Goal: Task Accomplishment & Management: Manage account settings

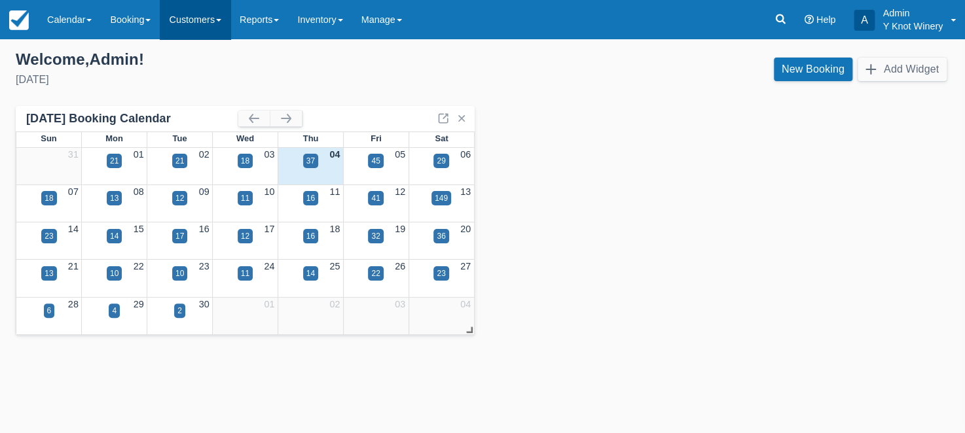
drag, startPoint x: 0, startPoint y: 0, endPoint x: 225, endPoint y: 22, distance: 225.6
click at [225, 22] on link "Customers" at bounding box center [195, 19] width 71 height 39
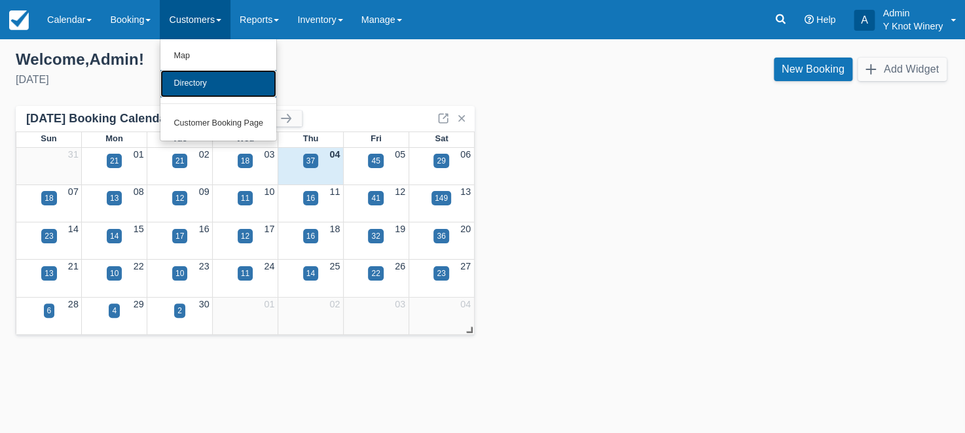
click at [218, 79] on link "Directory" at bounding box center [218, 83] width 116 height 27
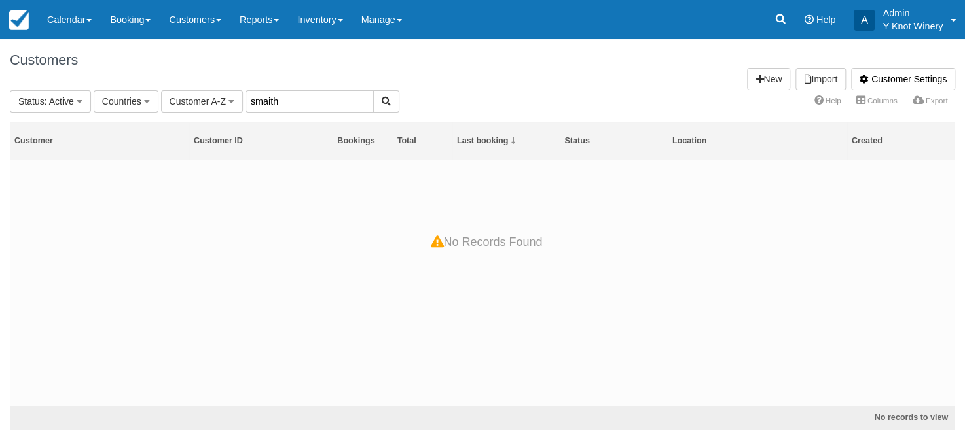
click at [267, 101] on input "smaith" at bounding box center [309, 101] width 128 height 22
type input "smith"
click at [382, 101] on icon "button" at bounding box center [386, 101] width 9 height 9
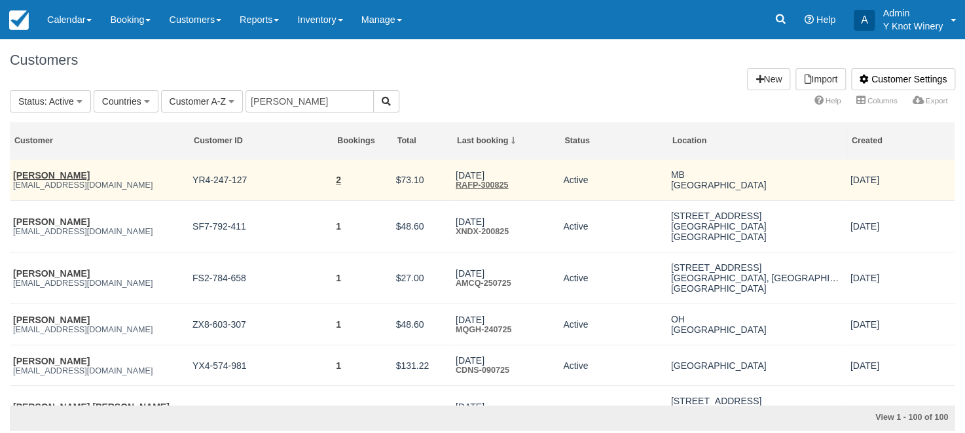
click at [335, 182] on td "2" at bounding box center [363, 180] width 60 height 41
click at [339, 180] on link "2" at bounding box center [338, 180] width 5 height 10
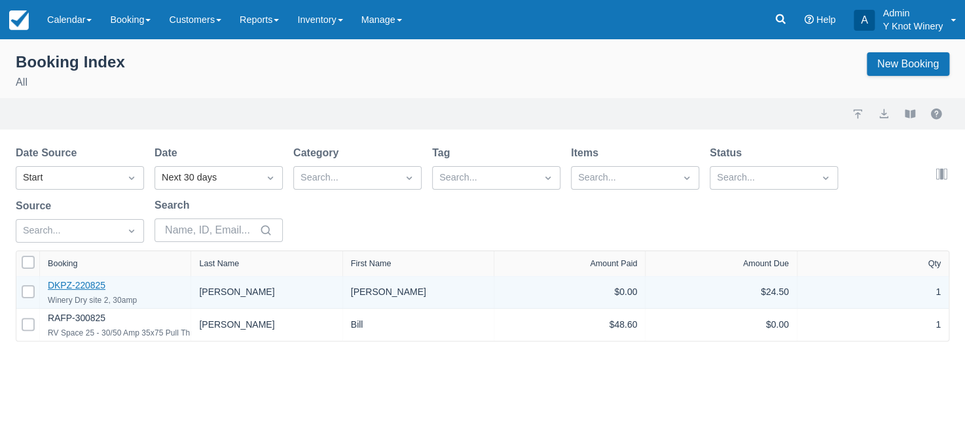
click at [82, 289] on link "DKPZ-220825" at bounding box center [77, 285] width 58 height 10
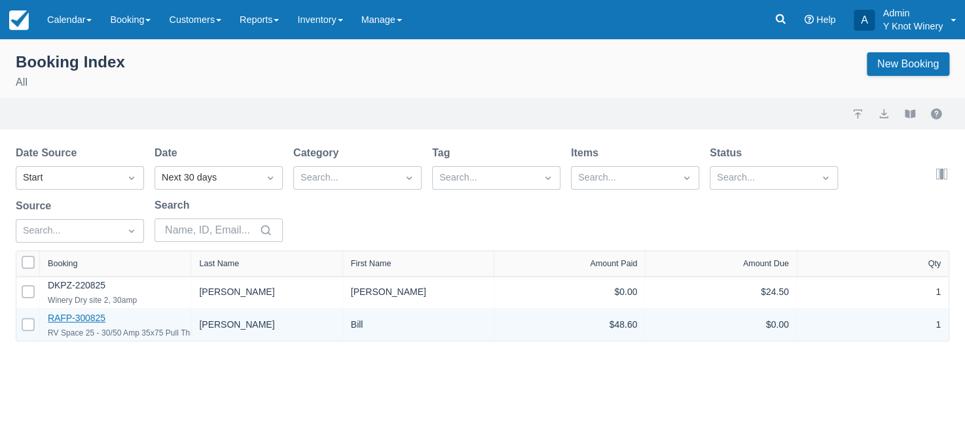
click at [96, 321] on link "RAFP-300825" at bounding box center [77, 318] width 58 height 10
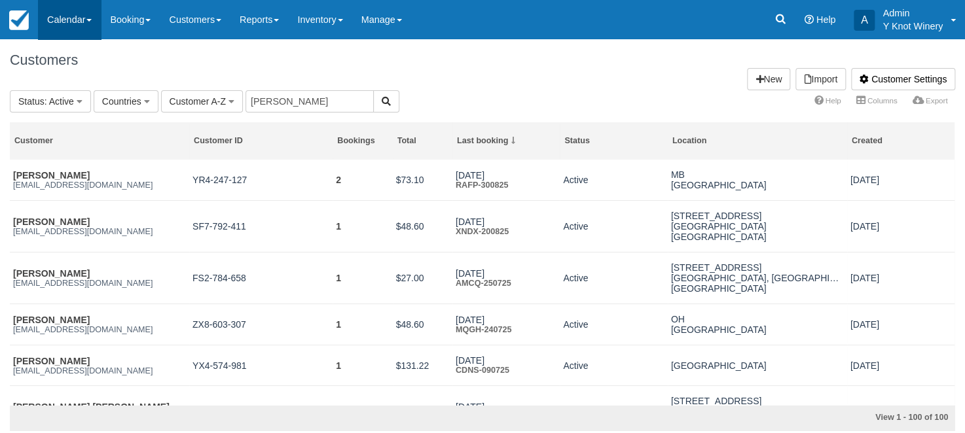
click at [96, 25] on link "Calendar" at bounding box center [69, 19] width 63 height 39
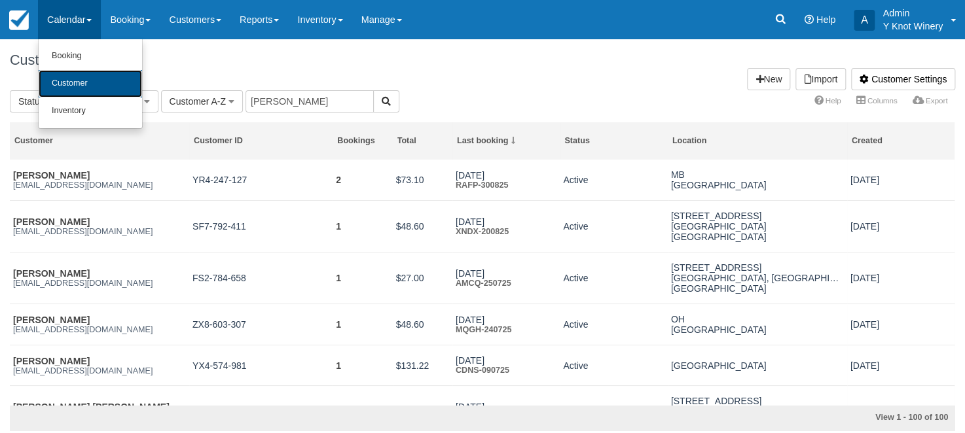
click at [90, 77] on link "Customer" at bounding box center [90, 83] width 103 height 27
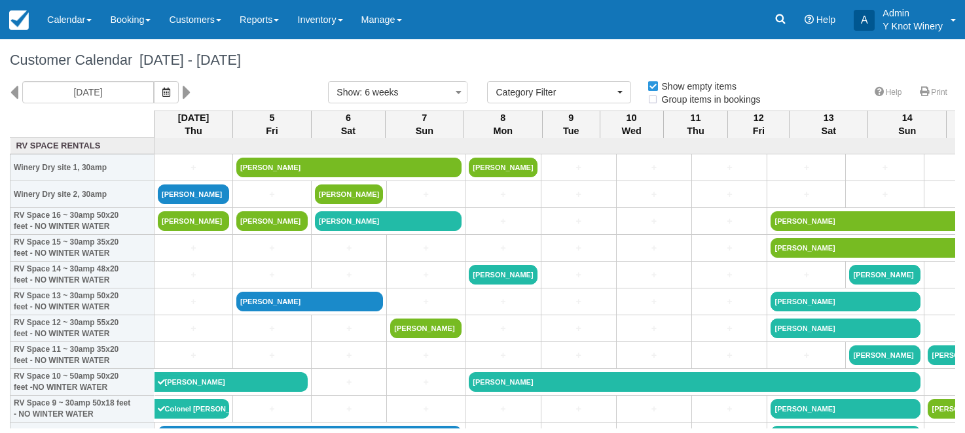
select select
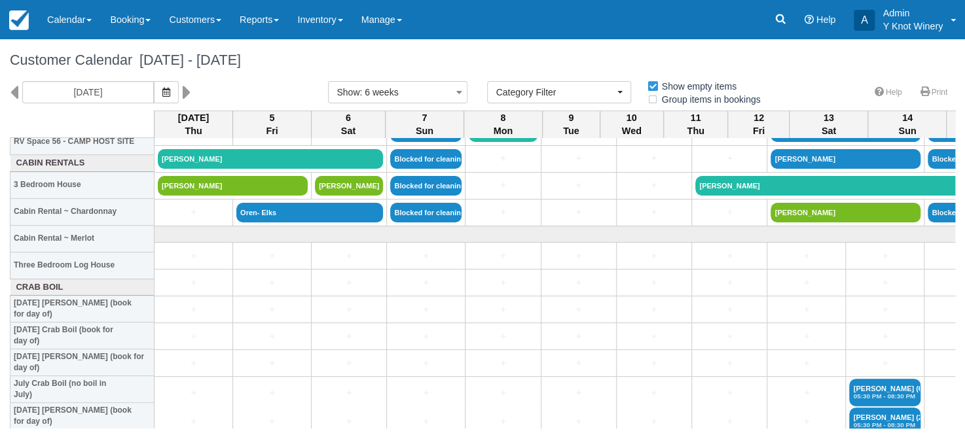
scroll to position [1549, 0]
